Goal: Navigation & Orientation: Find specific page/section

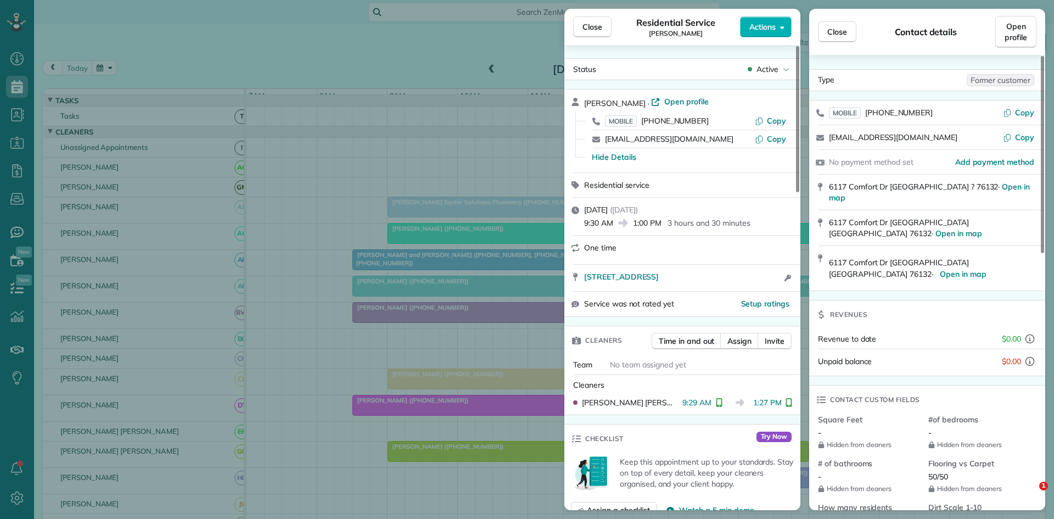
click at [596, 26] on span "Close" at bounding box center [593, 26] width 20 height 11
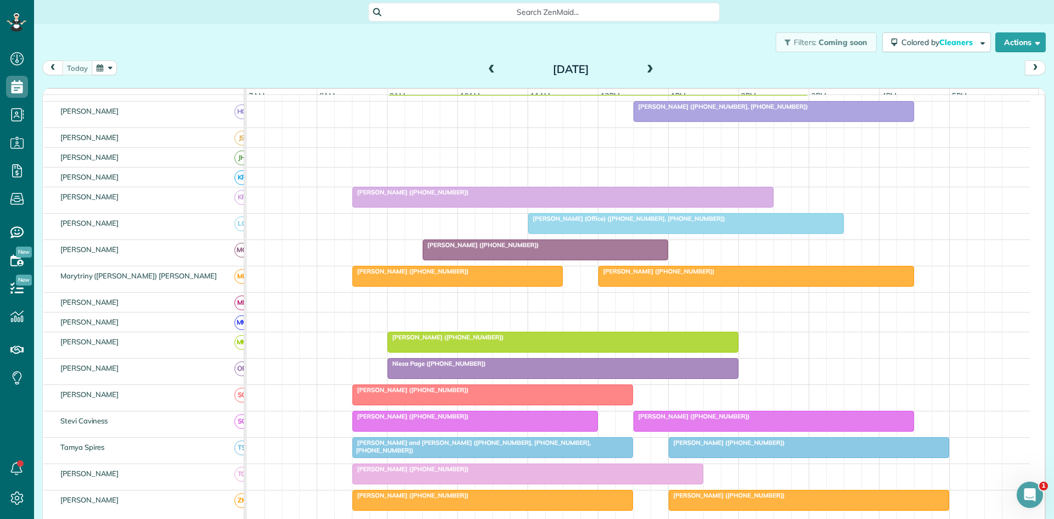
click at [647, 76] on span at bounding box center [650, 69] width 12 height 16
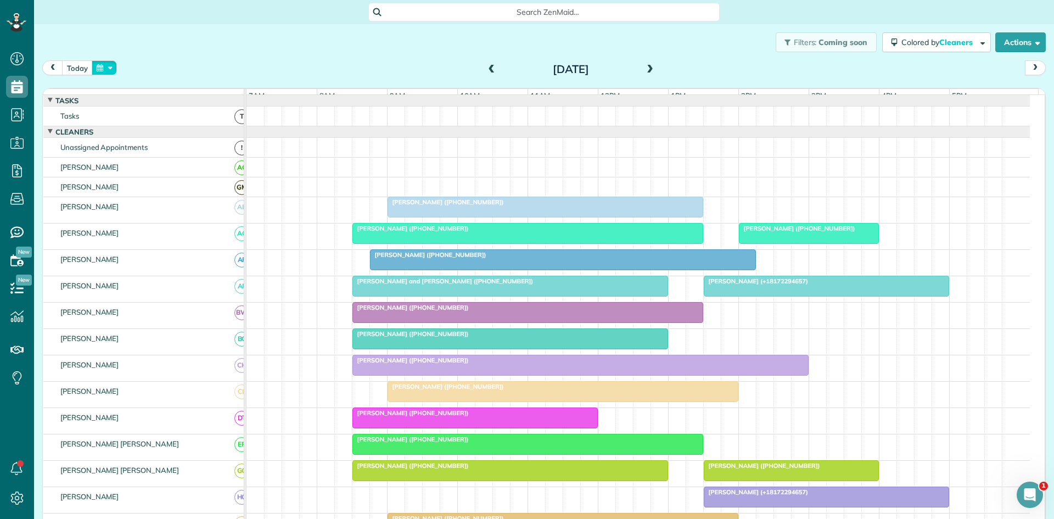
click at [104, 71] on button "button" at bounding box center [104, 67] width 25 height 15
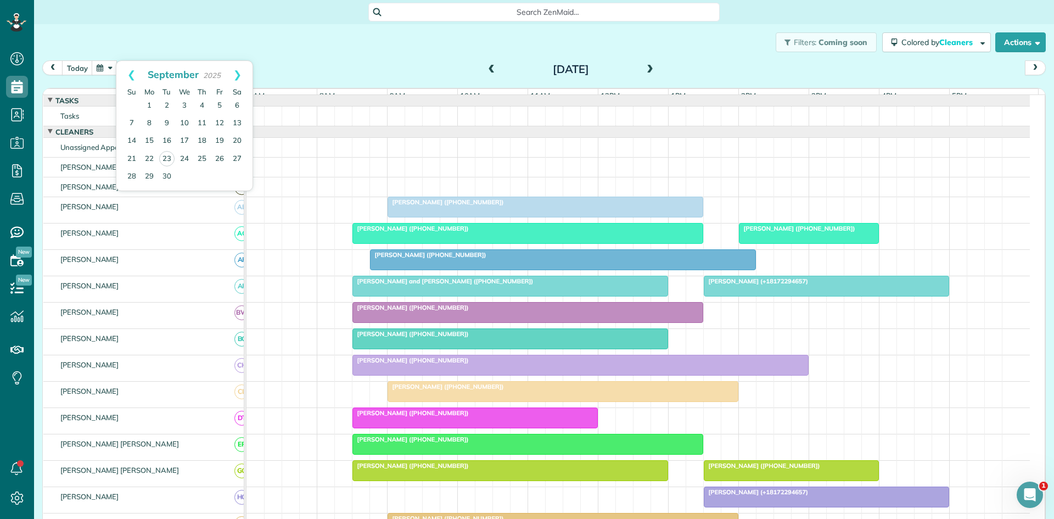
click at [114, 67] on button "button" at bounding box center [104, 67] width 25 height 15
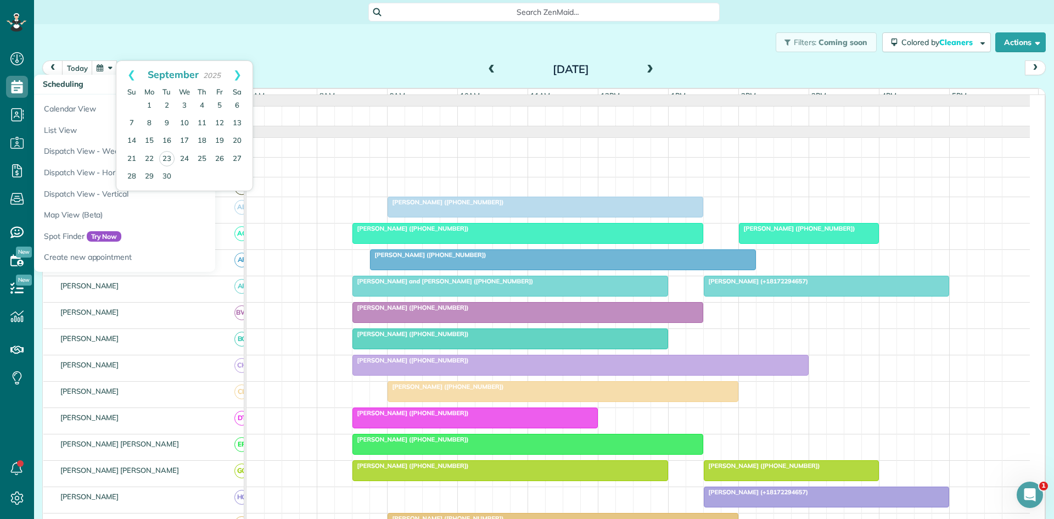
click at [280, 55] on div "Filters: Coming soon Colored by Cleaners Color by Cleaner Color by Team Color b…" at bounding box center [544, 42] width 1020 height 36
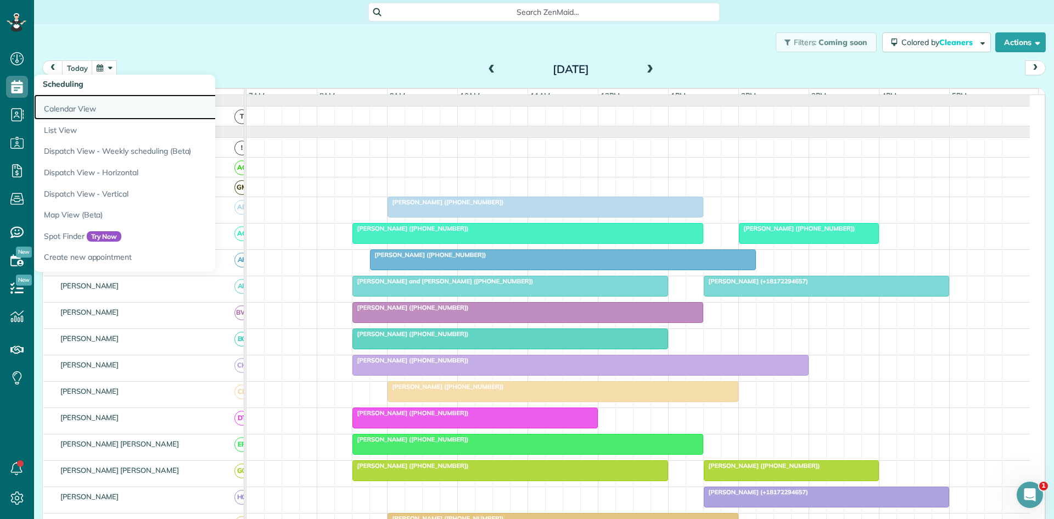
click at [131, 114] on link "Calendar View" at bounding box center [171, 106] width 275 height 25
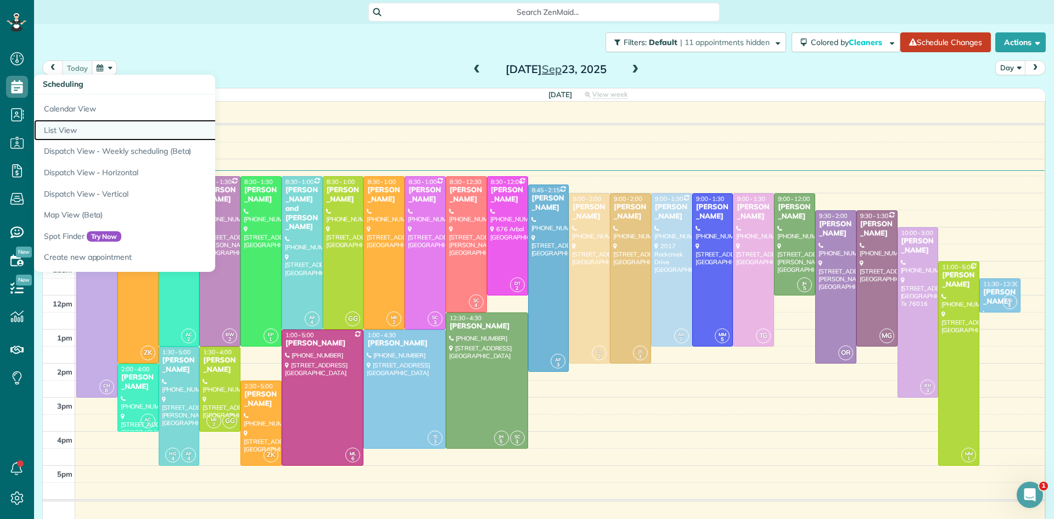
click at [84, 133] on link "List View" at bounding box center [171, 130] width 275 height 21
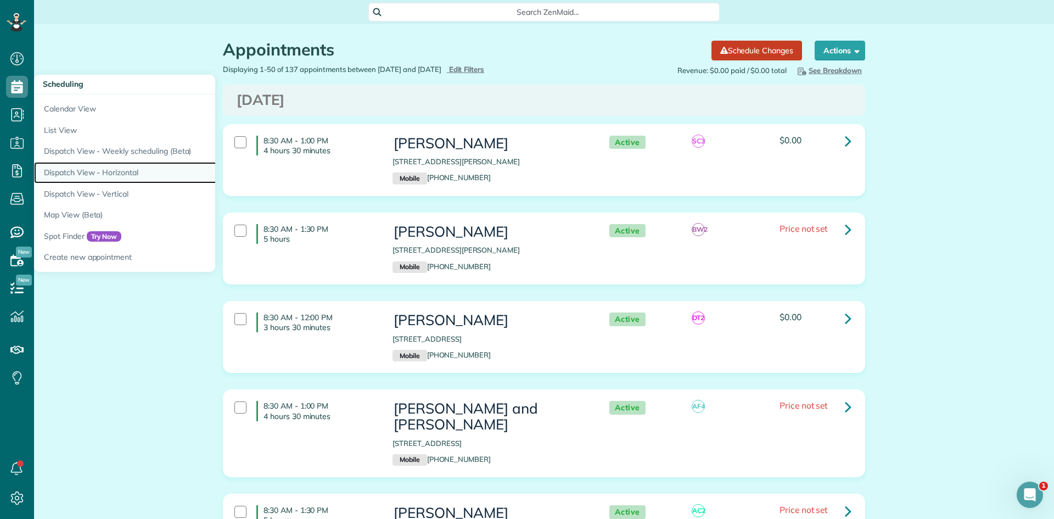
click at [125, 177] on link "Dispatch View - Horizontal" at bounding box center [171, 172] width 275 height 21
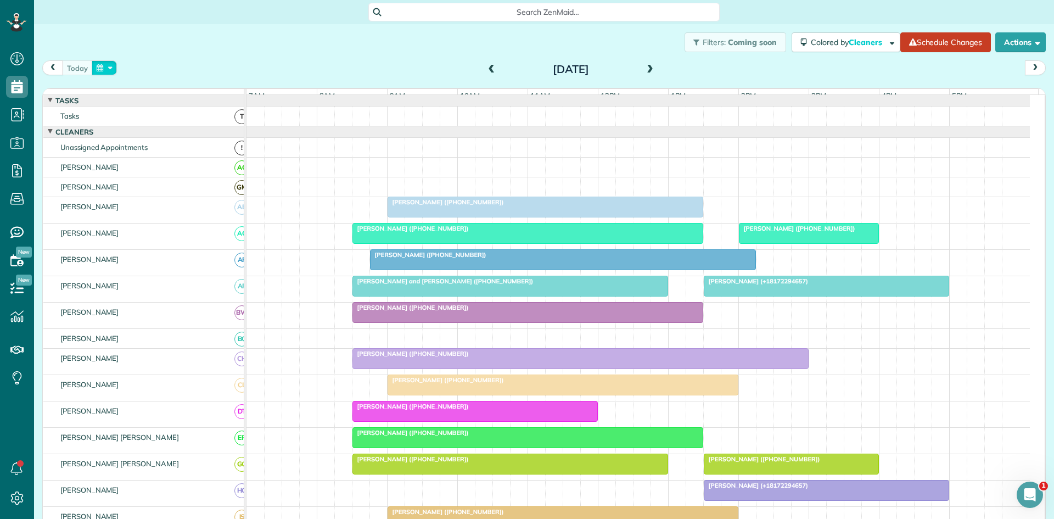
click at [110, 66] on button "button" at bounding box center [104, 67] width 25 height 15
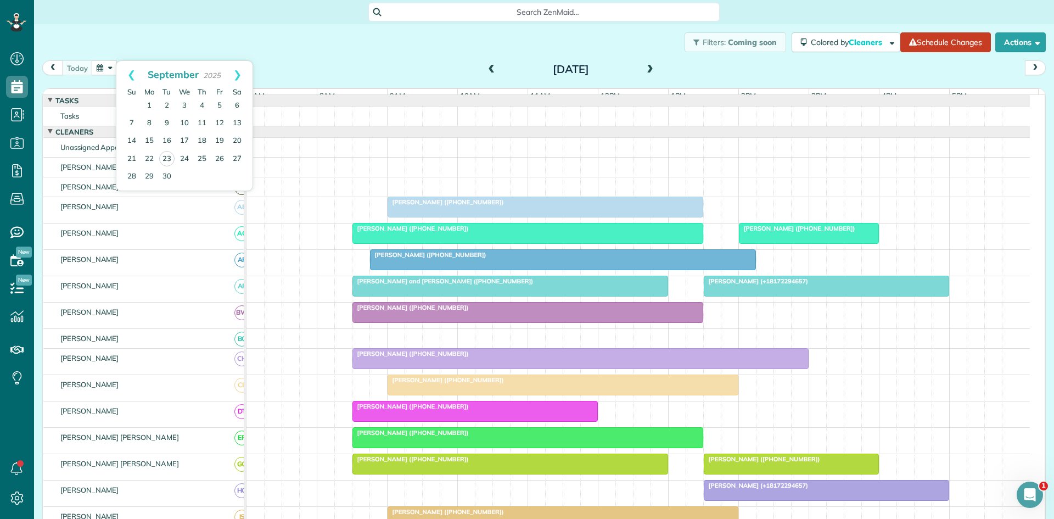
click at [220, 33] on div "Filters: Coming soon Colored by Cleaners Color by Cleaner Color by Team Color b…" at bounding box center [544, 42] width 1020 height 36
click at [274, 72] on div "[DATE] [DATE]" at bounding box center [544, 70] width 1004 height 20
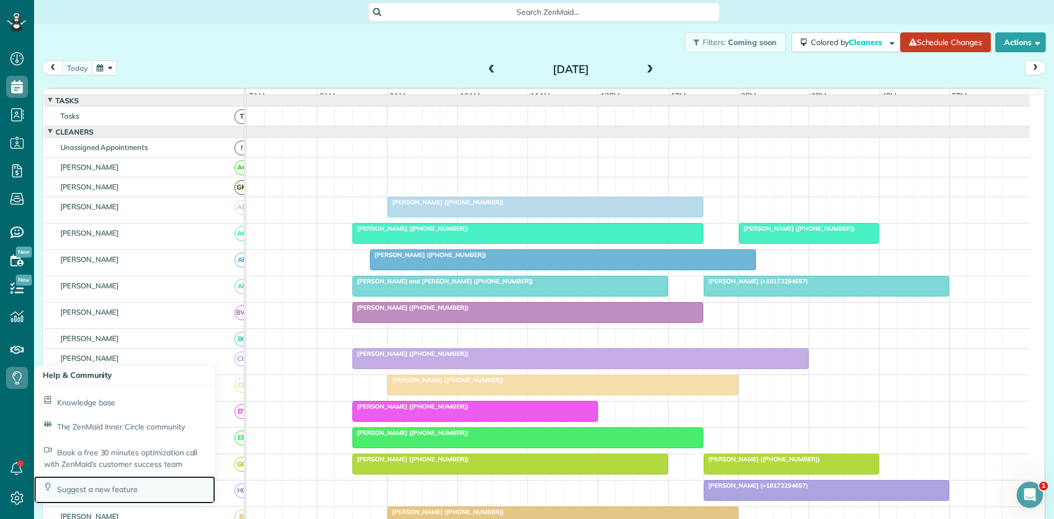
click at [108, 491] on span "Suggest a new feature" at bounding box center [97, 489] width 81 height 10
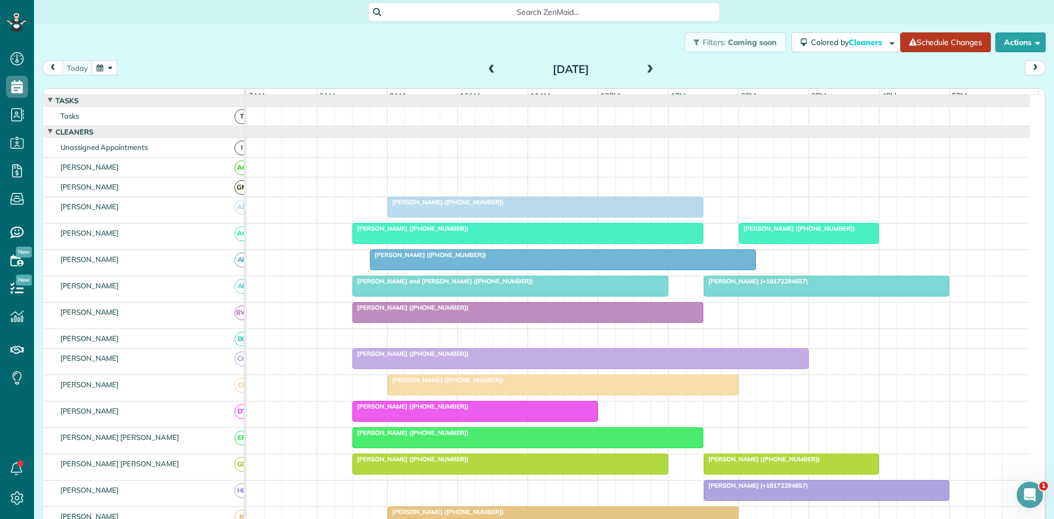
click at [935, 42] on link "Schedule Changes" at bounding box center [946, 42] width 91 height 20
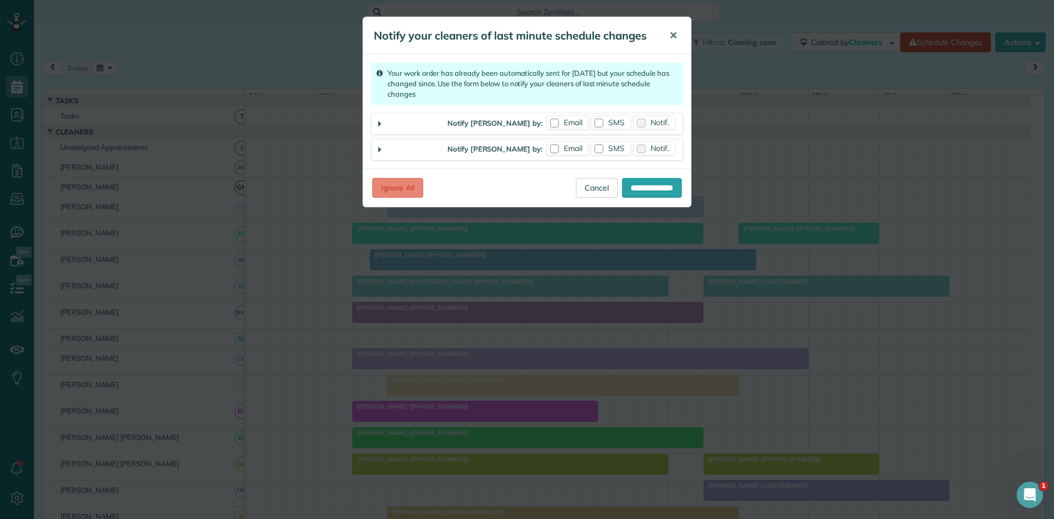
click at [675, 43] on button "✕" at bounding box center [673, 36] width 25 height 26
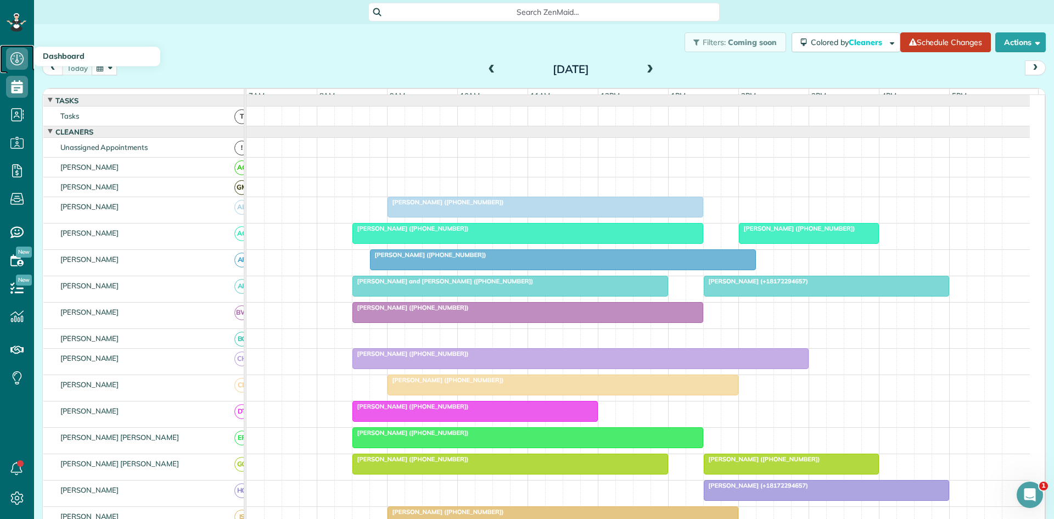
click at [16, 49] on icon at bounding box center [17, 59] width 22 height 22
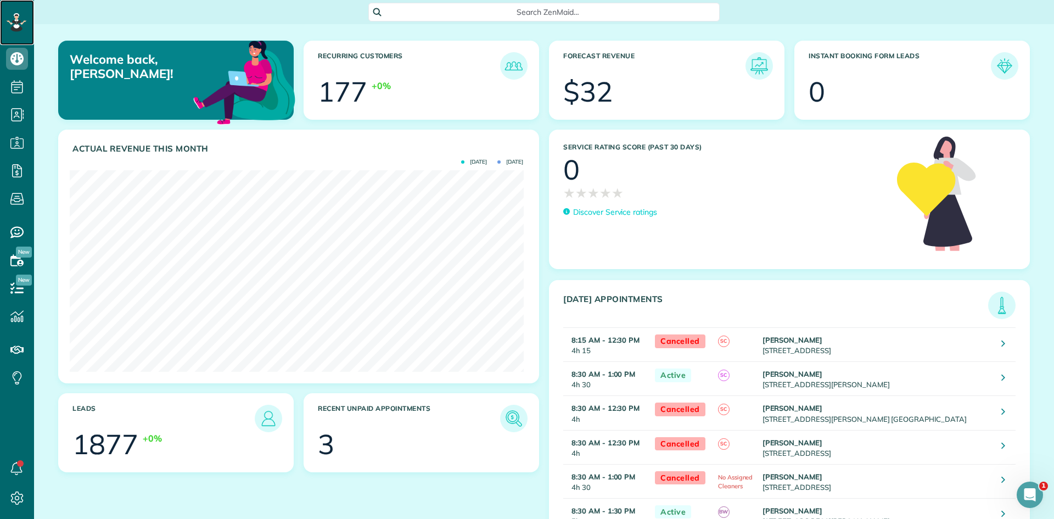
click at [9, 20] on icon at bounding box center [17, 22] width 20 height 19
click at [14, 267] on icon at bounding box center [17, 260] width 22 height 22
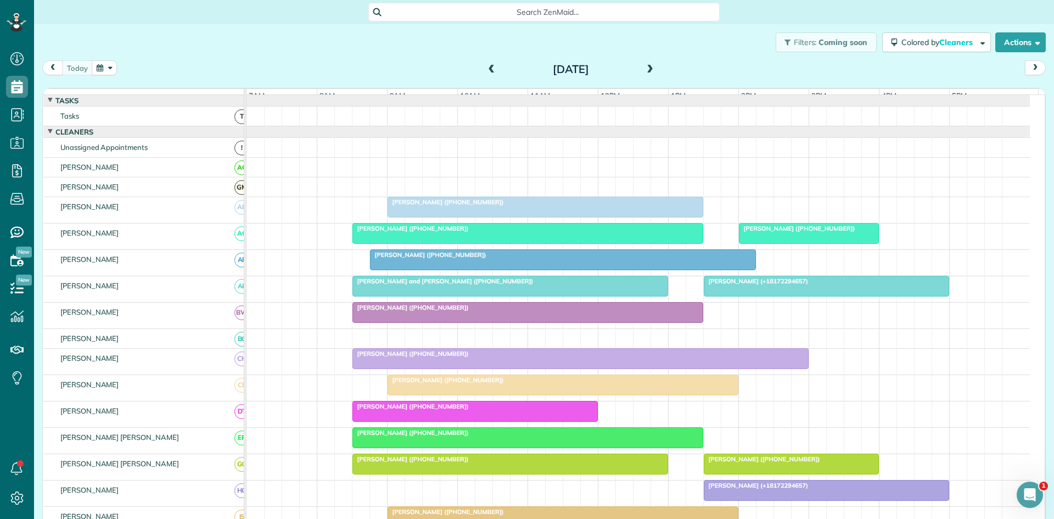
click at [648, 68] on span at bounding box center [650, 70] width 12 height 10
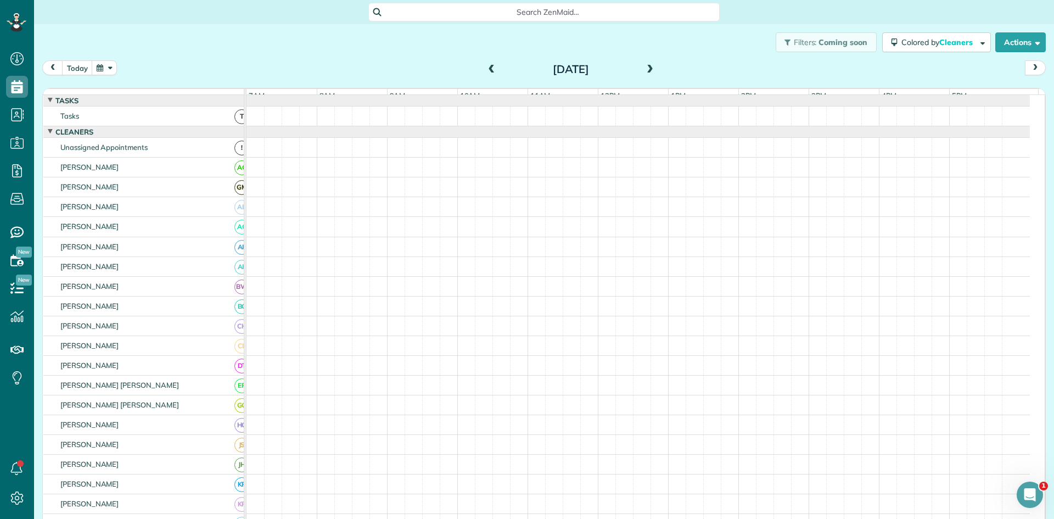
click at [648, 68] on span at bounding box center [650, 70] width 12 height 10
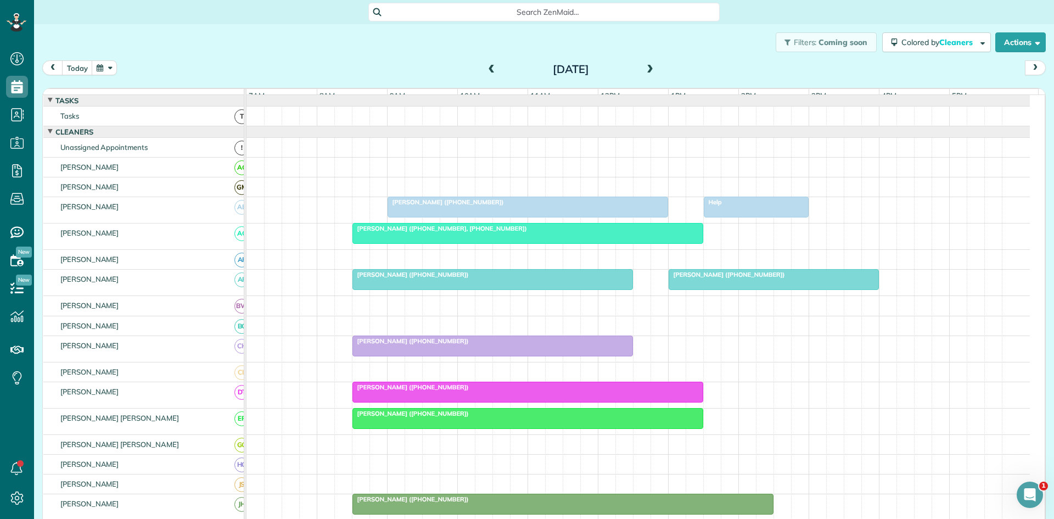
click at [730, 216] on div at bounding box center [756, 207] width 104 height 20
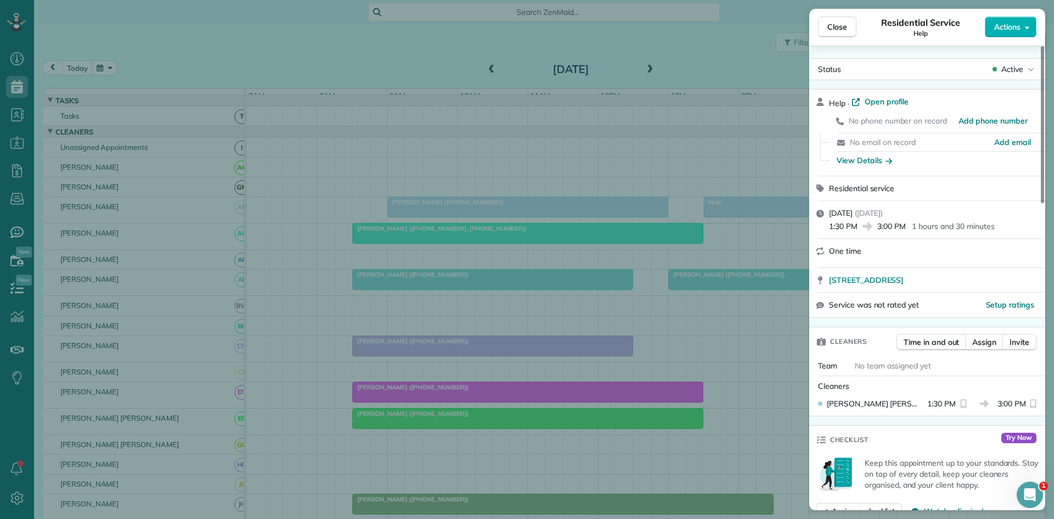
click at [696, 183] on div "Close Residential Service Help Actions Status Active Help · Open profile No pho…" at bounding box center [527, 259] width 1054 height 519
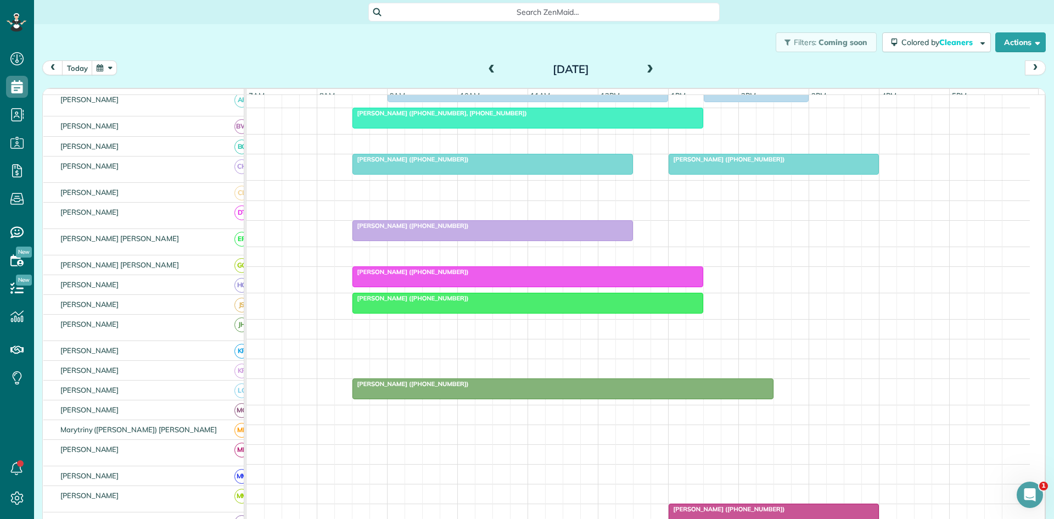
scroll to position [115, 0]
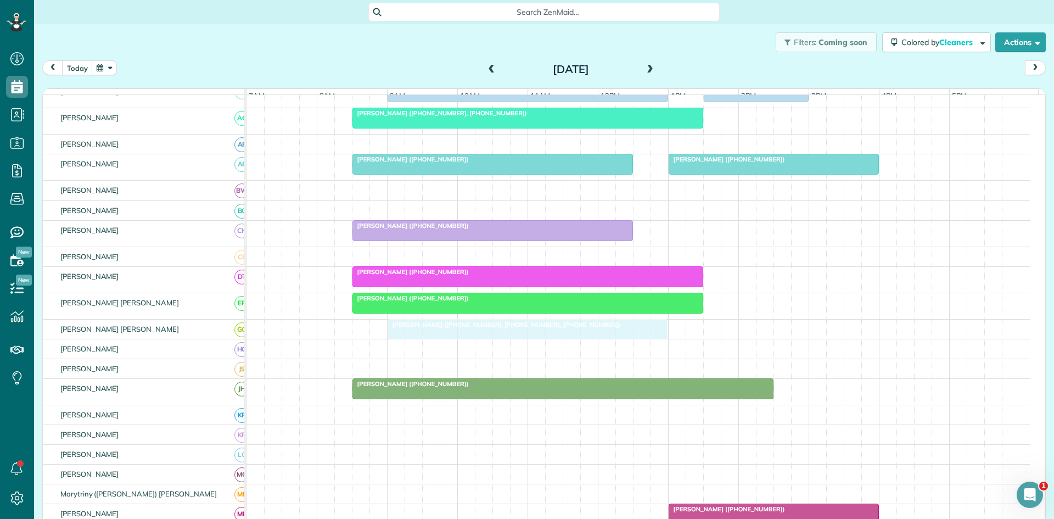
drag, startPoint x: 435, startPoint y: 330, endPoint x: 433, endPoint y: 336, distance: 6.3
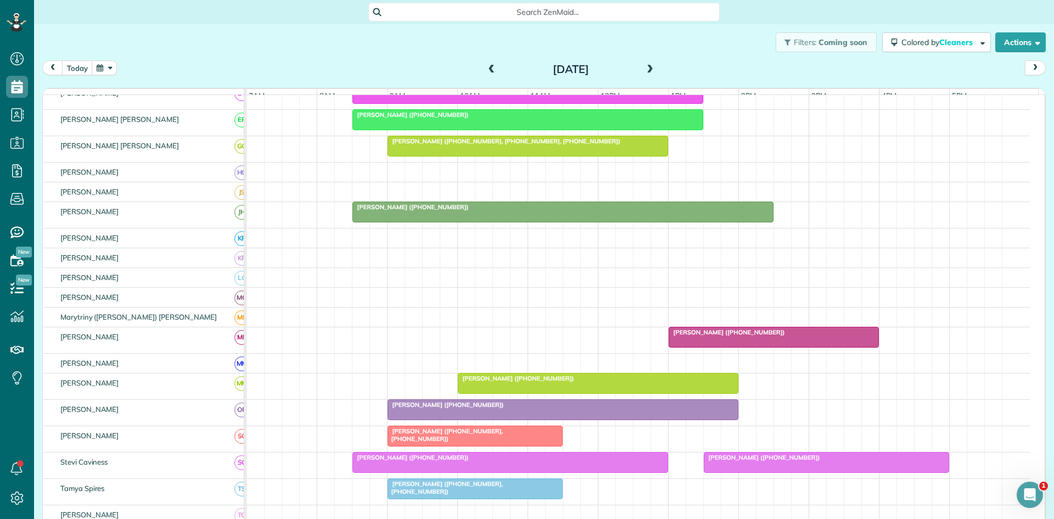
scroll to position [482, 0]
